Goal: Information Seeking & Learning: Learn about a topic

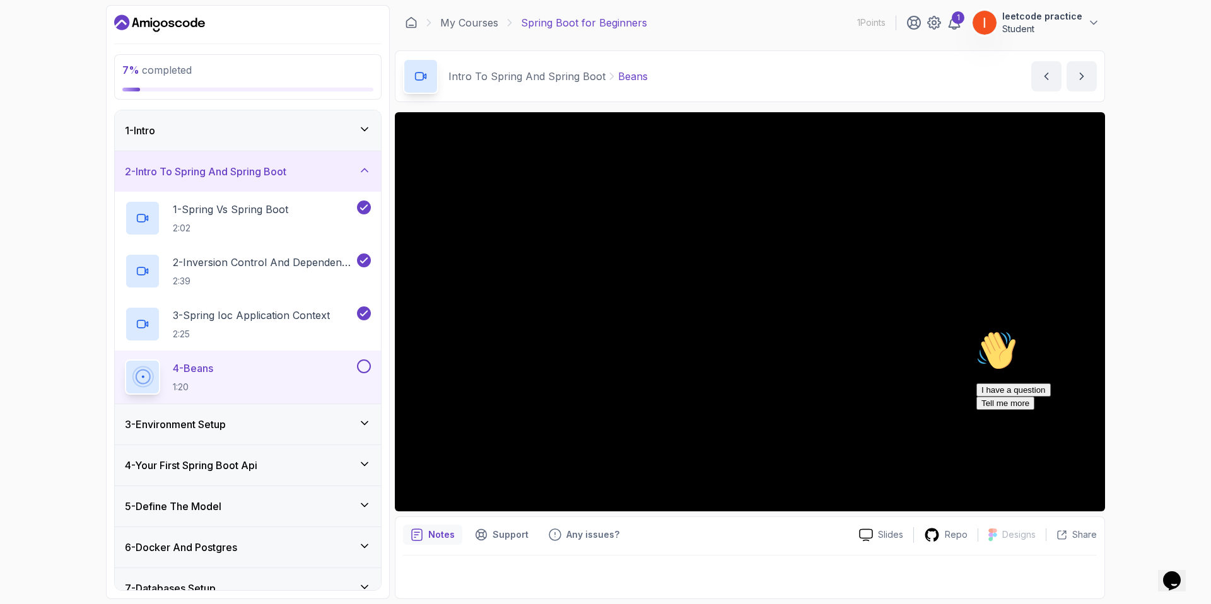
scroll to position [11, 0]
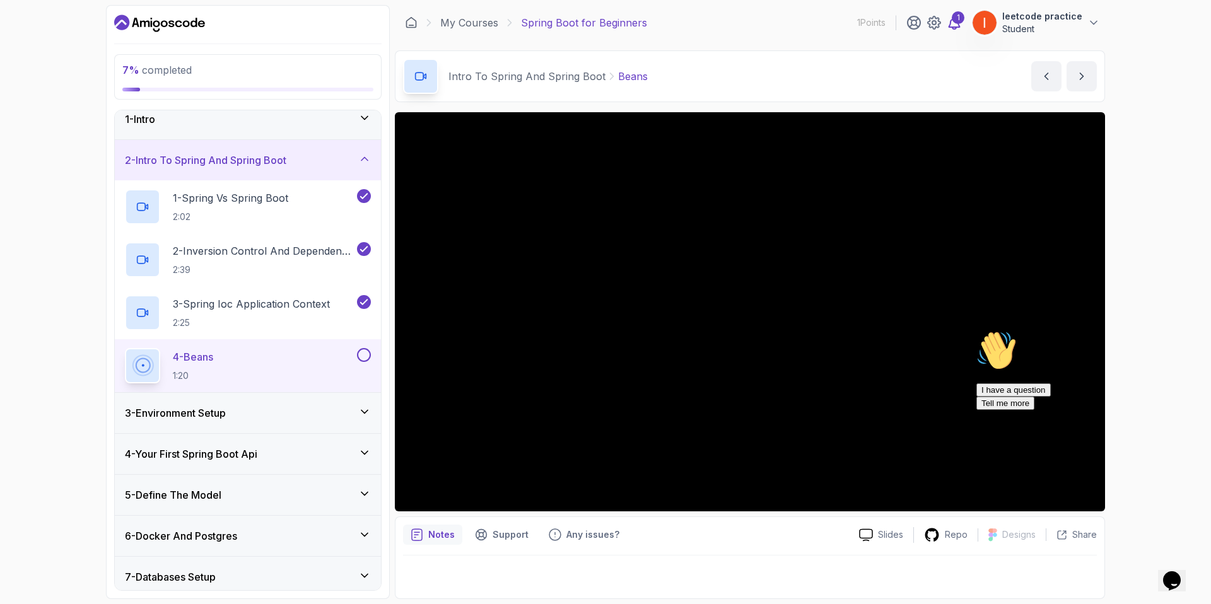
click at [959, 24] on icon at bounding box center [953, 22] width 15 height 15
